Goal: Navigation & Orientation: Find specific page/section

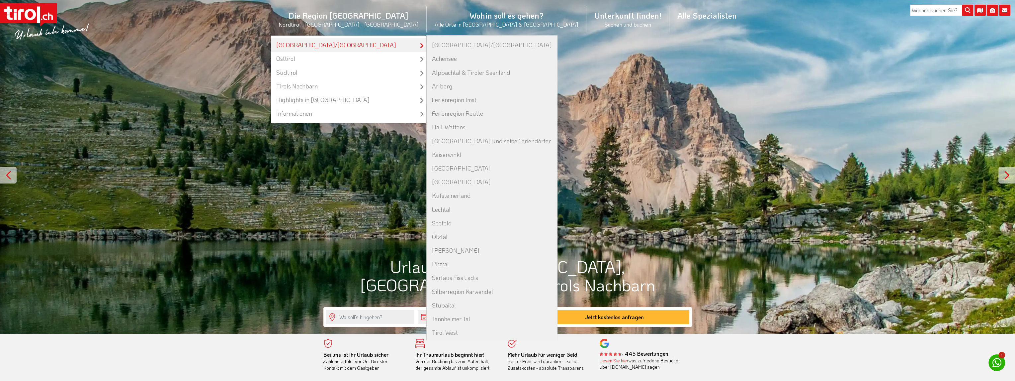
click at [378, 48] on link "[GEOGRAPHIC_DATA]/[GEOGRAPHIC_DATA]" at bounding box center [348, 45] width 155 height 14
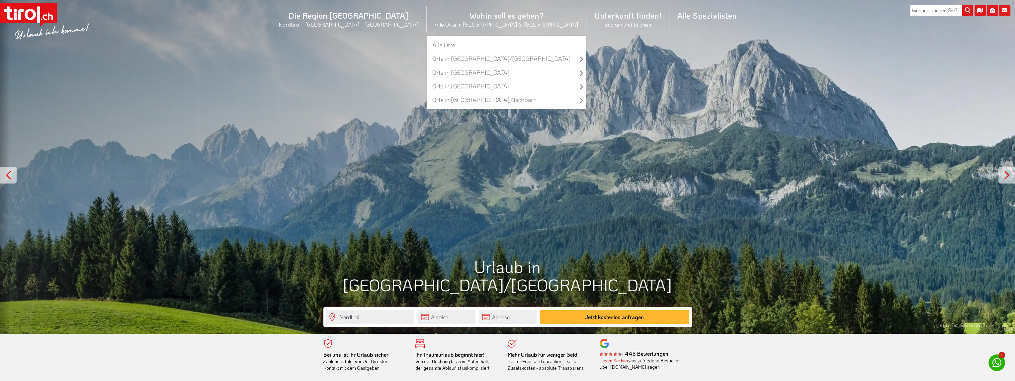
click at [487, 23] on li "Wohin soll es gehen? Alle Orte in Tirol & Südtirol Alle Orte Orte in Tirol/Nord…" at bounding box center [507, 19] width 160 height 32
click at [485, 36] on ul "Alle Orte Orte in Tirol/Nordtirol zu allen Orten Achenkirch Ellmau Finkenberg F…" at bounding box center [507, 72] width 160 height 74
click at [474, 44] on link "Alle Orte" at bounding box center [506, 45] width 159 height 14
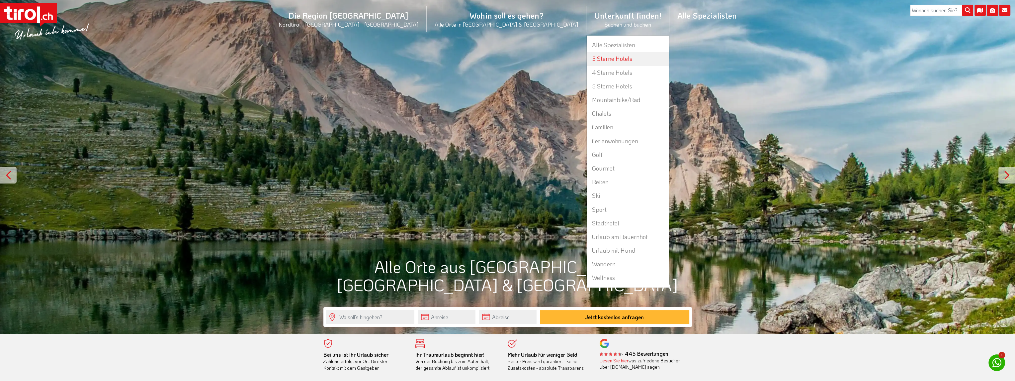
click at [587, 57] on link "3 Sterne Hotels" at bounding box center [628, 59] width 82 height 14
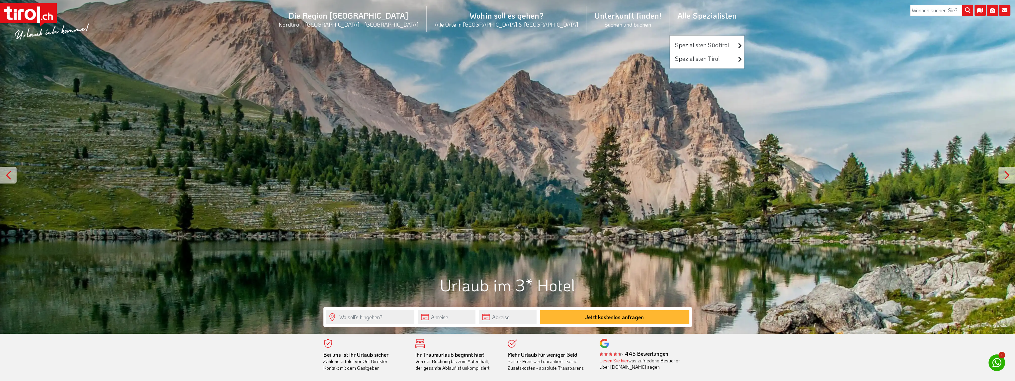
click at [669, 17] on li "Alle Spezialisten Spezialisten Südtirol Luxushotels Familienhotels Wellnesshote…" at bounding box center [706, 19] width 75 height 32
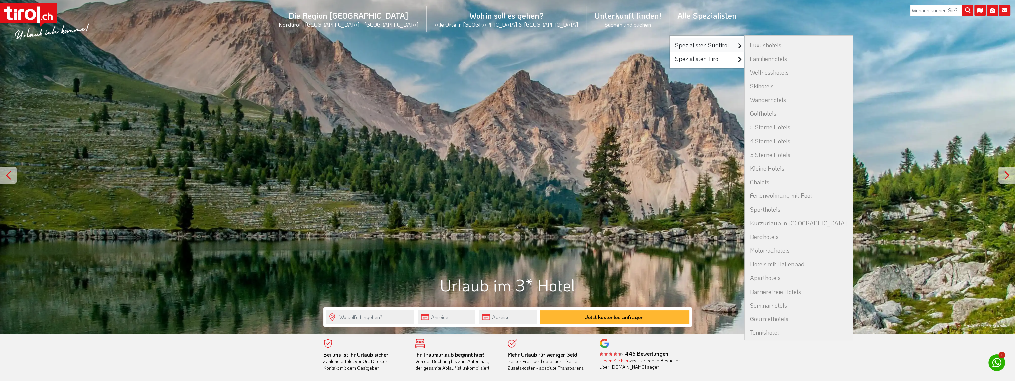
click at [670, 46] on link "Spezialisten Südtirol" at bounding box center [707, 45] width 75 height 14
click at [745, 47] on link "Luxushotels" at bounding box center [799, 45] width 108 height 14
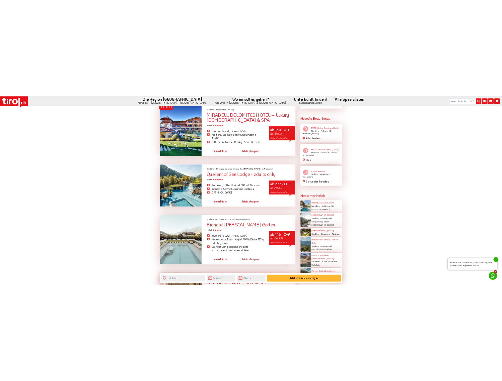
scroll to position [1029, 0]
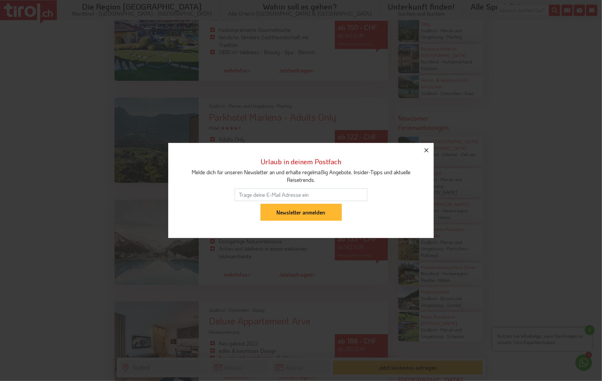
click at [427, 149] on icon "button" at bounding box center [427, 150] width 8 height 8
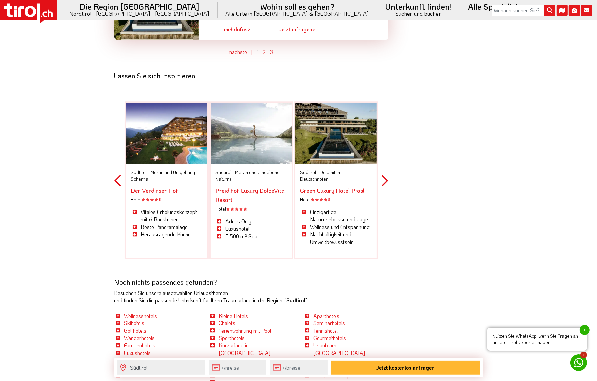
scroll to position [2025, 0]
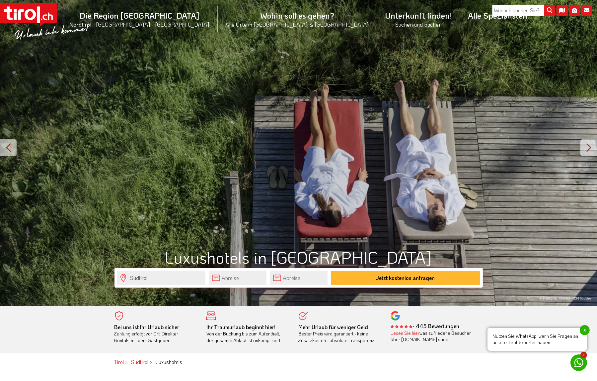
scroll to position [166, 0]
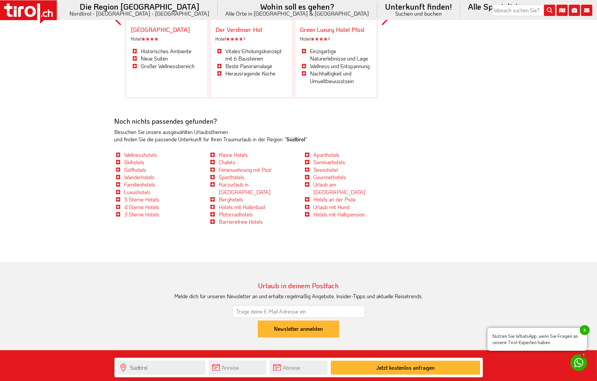
scroll to position [2290, 0]
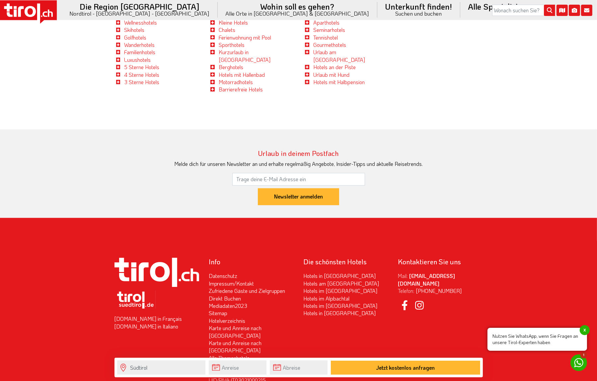
click at [586, 330] on span "x" at bounding box center [585, 330] width 10 height 10
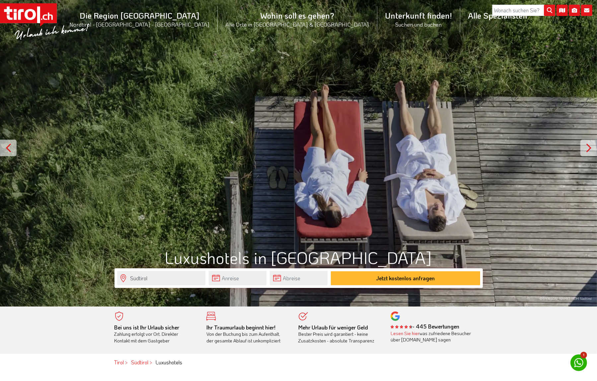
scroll to position [0, 0]
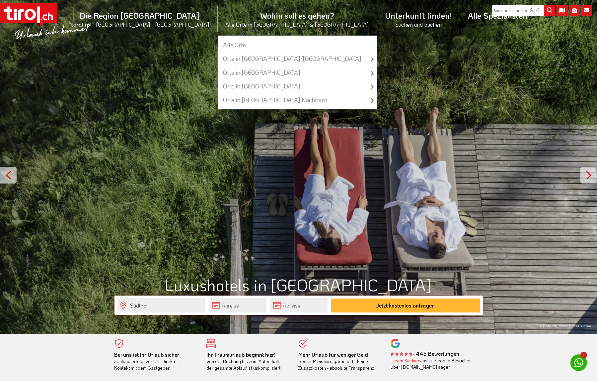
click at [276, 20] on li "Wohin soll es gehen? Alle Orte in Tirol & Südtirol Alle Orte Orte in Tirol/Nord…" at bounding box center [298, 19] width 160 height 32
click at [270, 47] on link "Alle Orte" at bounding box center [297, 45] width 159 height 14
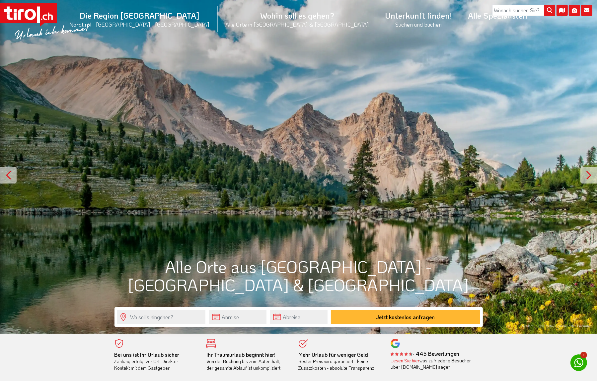
click at [33, 7] on icon at bounding box center [28, 14] width 57 height 23
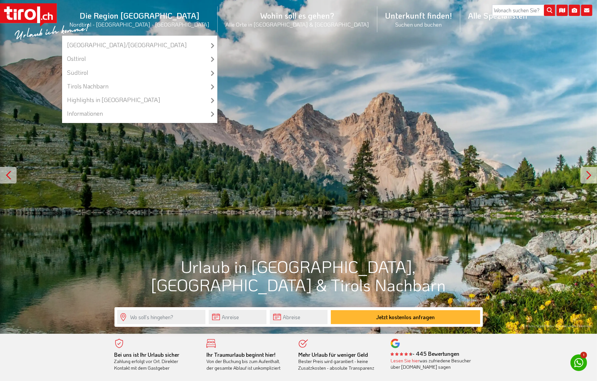
click at [186, 22] on li "Die Region [GEOGRAPHIC_DATA] [GEOGRAPHIC_DATA] - [GEOGRAPHIC_DATA] - [GEOGRAPHI…" at bounding box center [140, 19] width 156 height 32
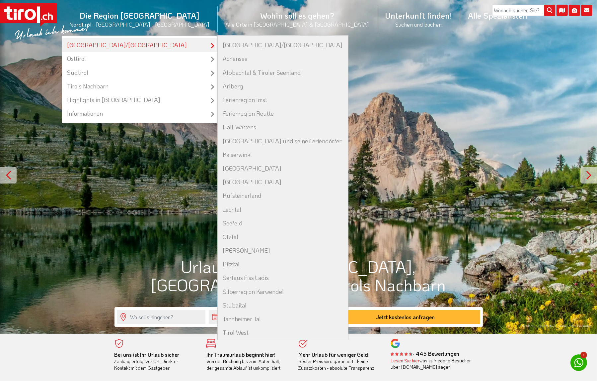
click at [175, 42] on link "[GEOGRAPHIC_DATA]/[GEOGRAPHIC_DATA]" at bounding box center [139, 45] width 155 height 14
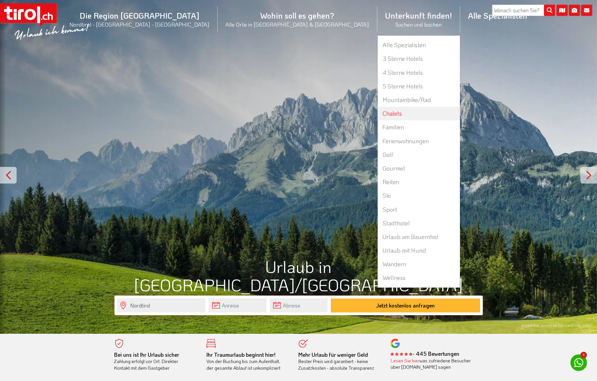
click at [378, 113] on link "Chalets" at bounding box center [419, 114] width 82 height 14
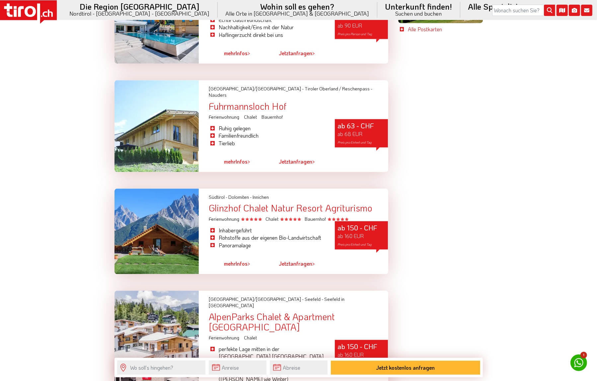
scroll to position [1793, 0]
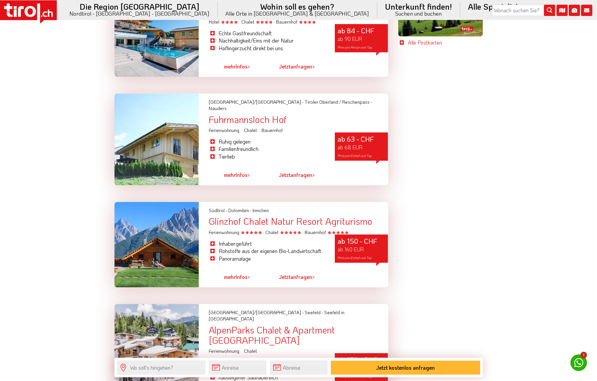
click at [37, 13] on rect at bounding box center [28, 10] width 57 height 20
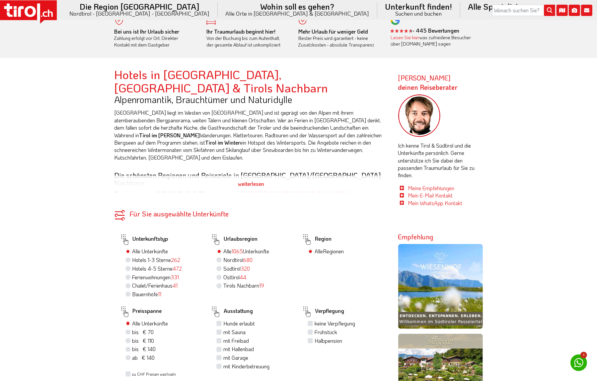
scroll to position [365, 0]
